Goal: Task Accomplishment & Management: Manage account settings

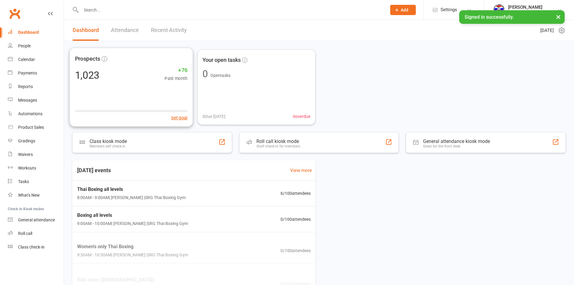
click at [160, 31] on link "Recent Activity" at bounding box center [169, 30] width 36 height 21
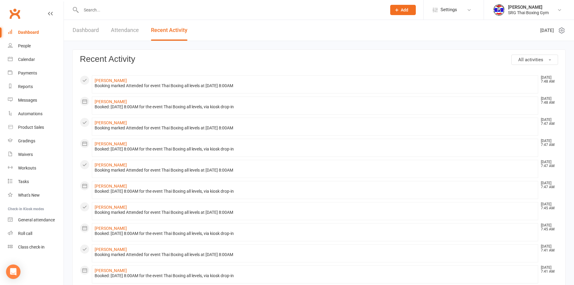
click at [107, 76] on li "Nathan Gannon Aug 16, 7:48 AM Booking marked Attended for event Thai Boxing all…" at bounding box center [315, 84] width 446 height 18
click at [107, 81] on link "Nathan Gannon" at bounding box center [111, 80] width 32 height 5
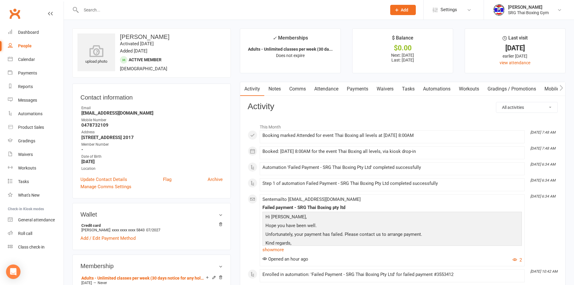
click at [373, 85] on div "Activity Notes Comms Attendance Payments Waivers Tasks Automations Workouts Gra…" at bounding box center [444, 89] width 408 height 14
click at [359, 87] on link "Payments" at bounding box center [358, 89] width 30 height 14
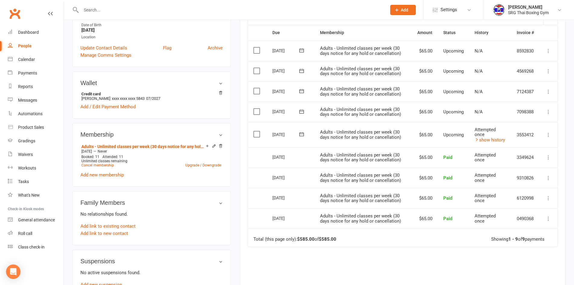
scroll to position [121, 0]
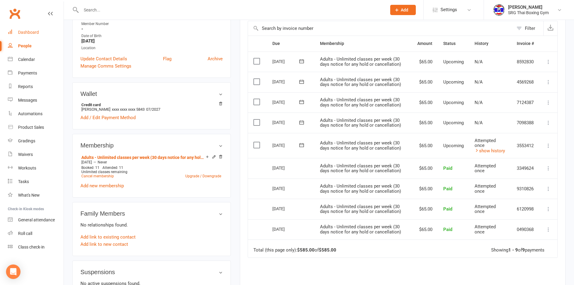
click at [31, 36] on link "Dashboard" at bounding box center [36, 33] width 56 height 14
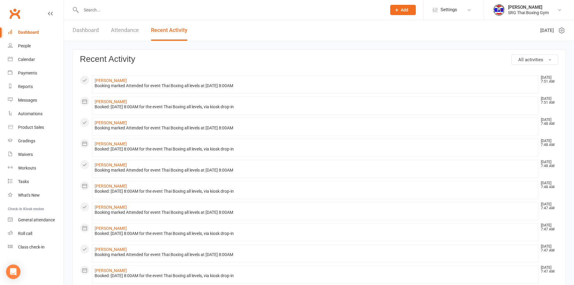
click at [88, 33] on link "Dashboard" at bounding box center [86, 30] width 26 height 21
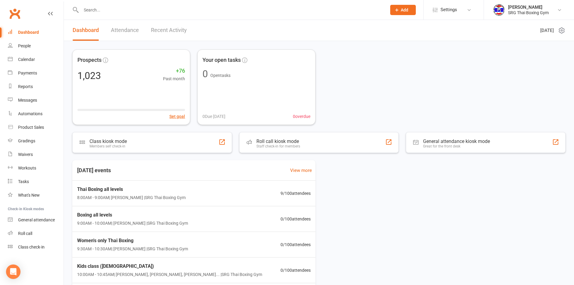
click at [13, 16] on link "Clubworx" at bounding box center [14, 13] width 15 height 15
